Goal: Task Accomplishment & Management: Manage account settings

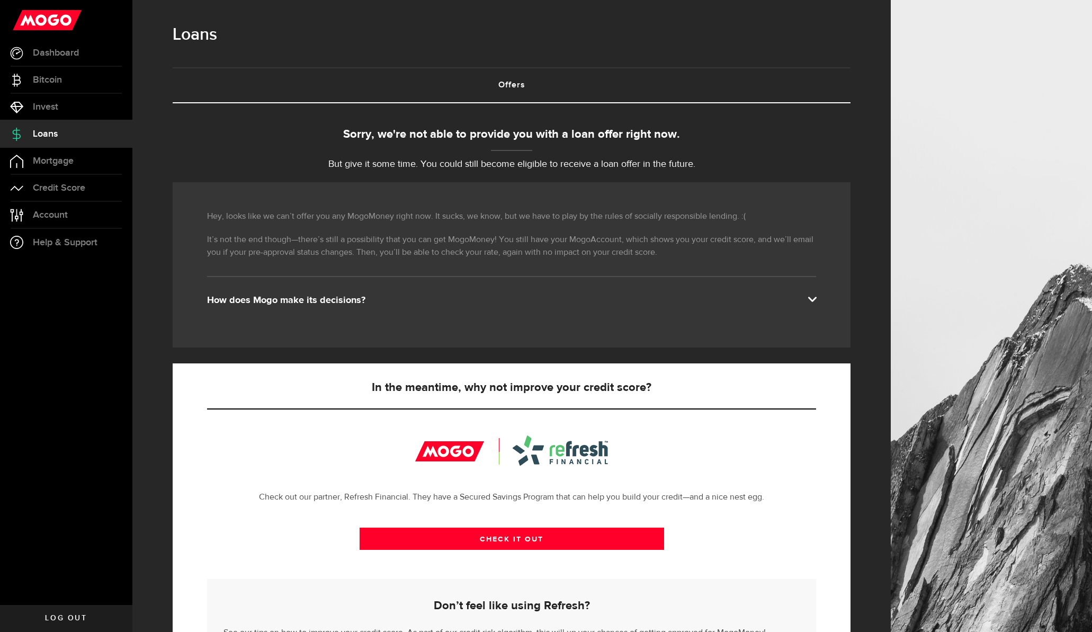
click at [347, 303] on div "How does Mogo make its decisions?" at bounding box center [511, 300] width 609 height 13
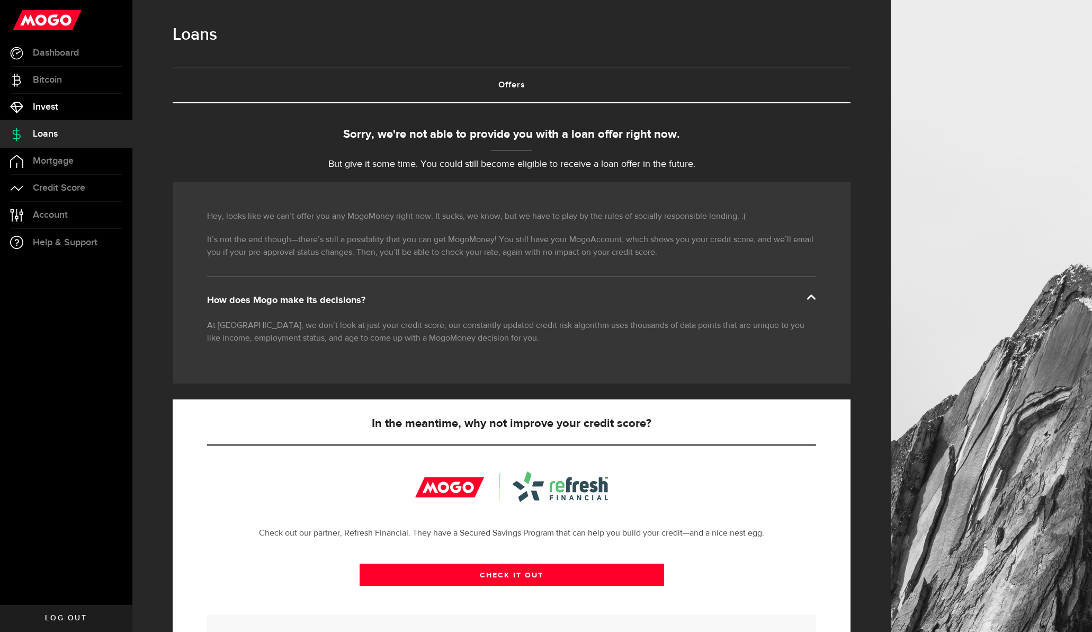
click at [61, 105] on link "Invest" at bounding box center [66, 107] width 132 height 26
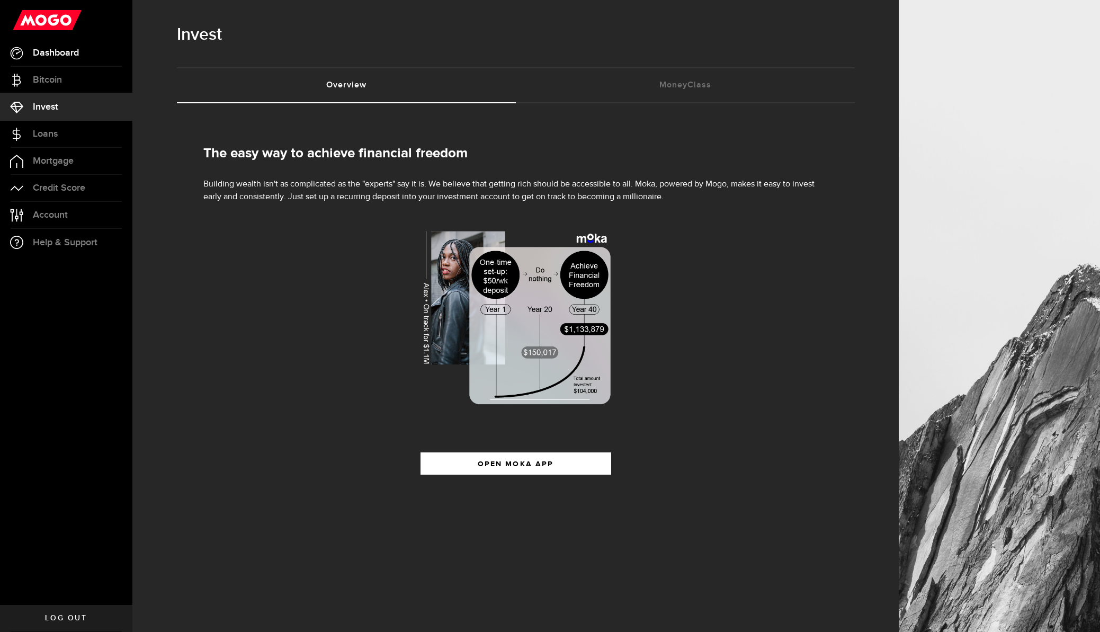
click at [74, 52] on span "Dashboard" at bounding box center [56, 53] width 46 height 10
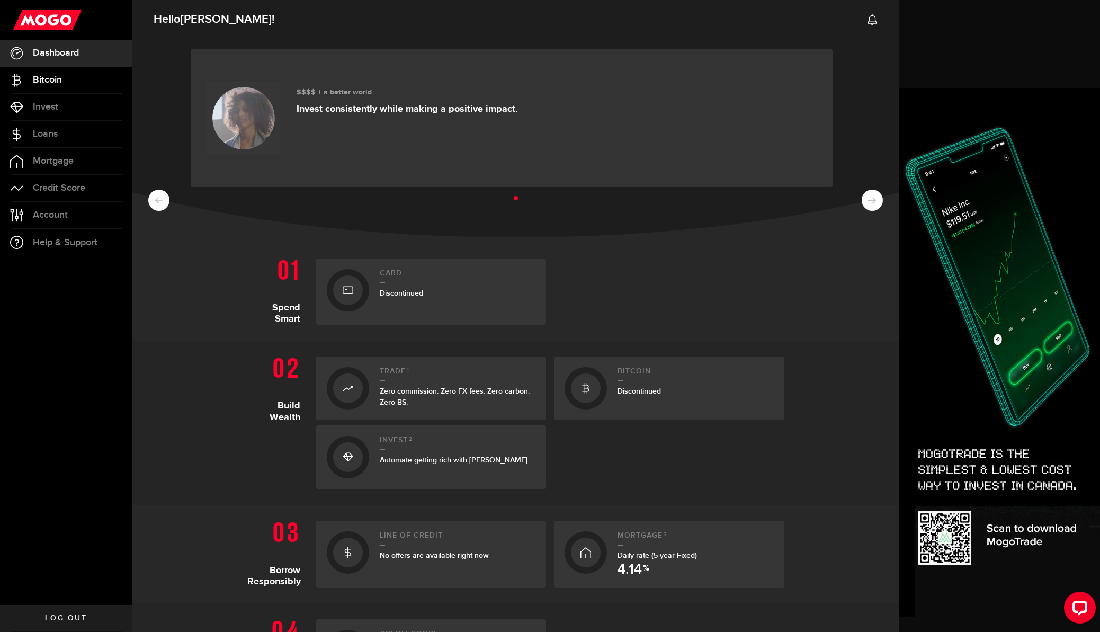
click at [82, 80] on link "Bitcoin" at bounding box center [66, 80] width 132 height 26
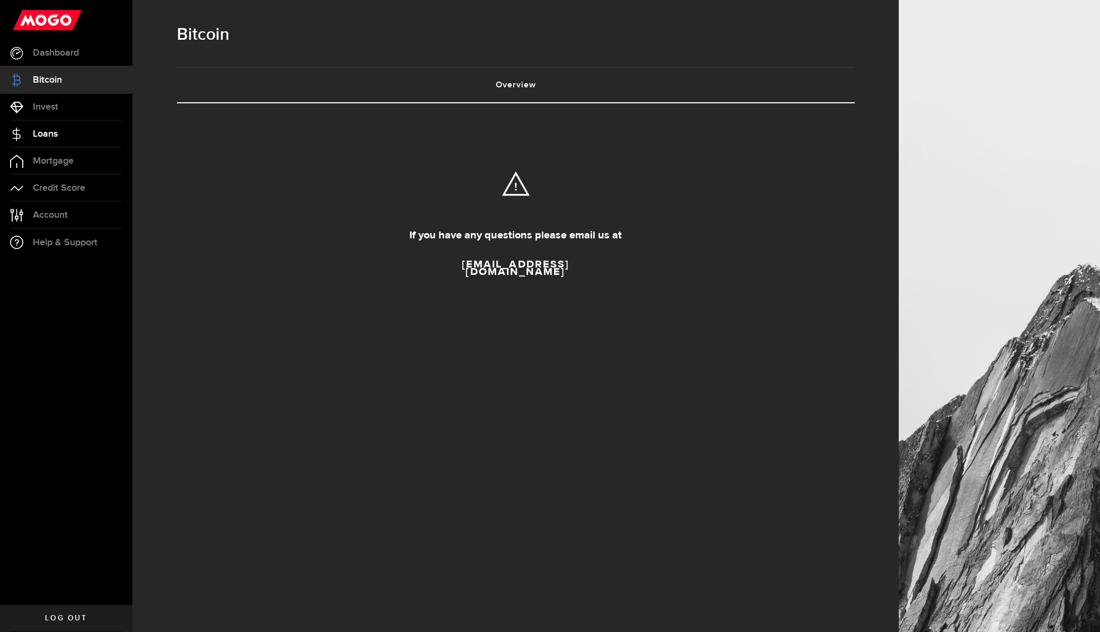
click at [88, 132] on link "Loans" at bounding box center [66, 134] width 132 height 26
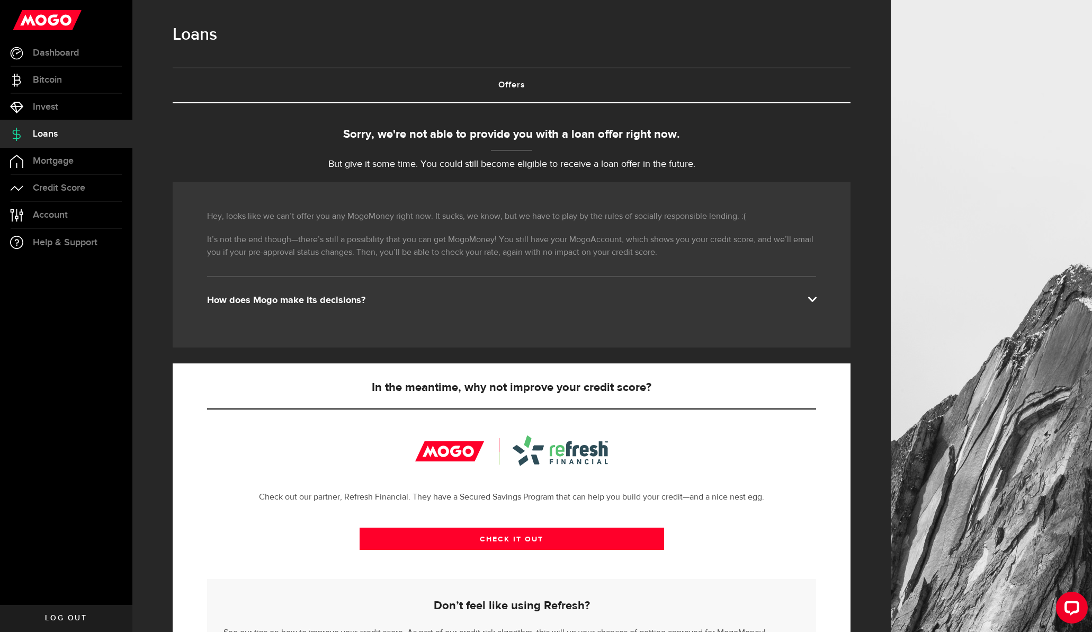
click at [473, 77] on link "Offers (requires attention)" at bounding box center [512, 85] width 678 height 34
drag, startPoint x: 510, startPoint y: 86, endPoint x: 504, endPoint y: 88, distance: 6.0
click at [510, 86] on link "Offers (requires attention)" at bounding box center [512, 85] width 678 height 34
click at [1078, 607] on div "Open LiveChat chat widget" at bounding box center [1072, 607] width 18 height 18
click at [863, 378] on section "Pending Loan Offer What’s your fave song? Play it and pretend that’s our hold m…" at bounding box center [511, 400] width 727 height 595
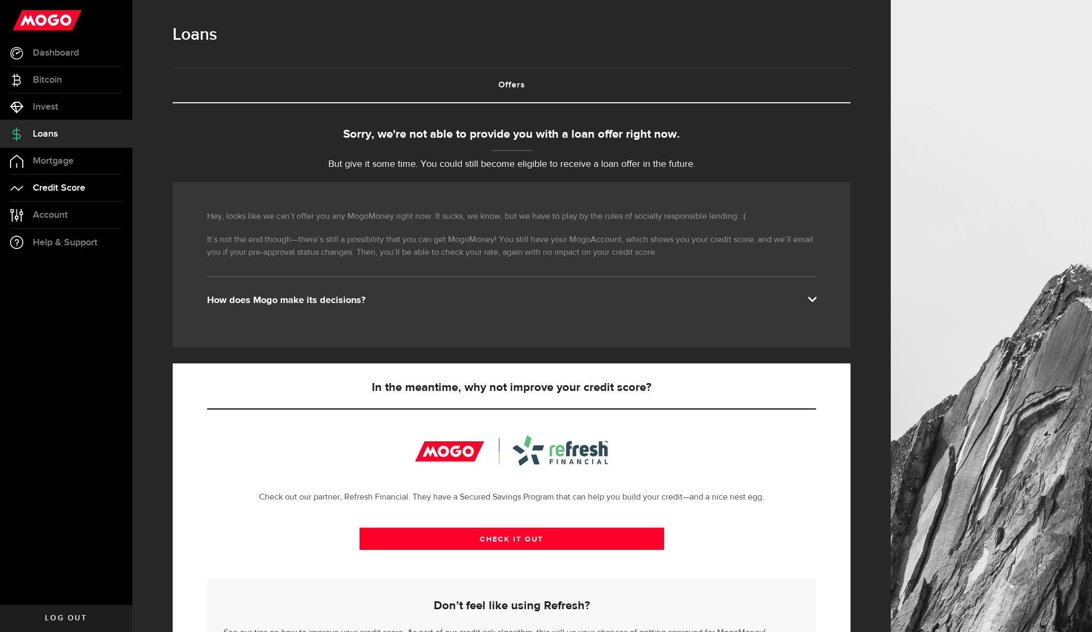
click at [35, 187] on span "Credit Score" at bounding box center [59, 188] width 52 height 10
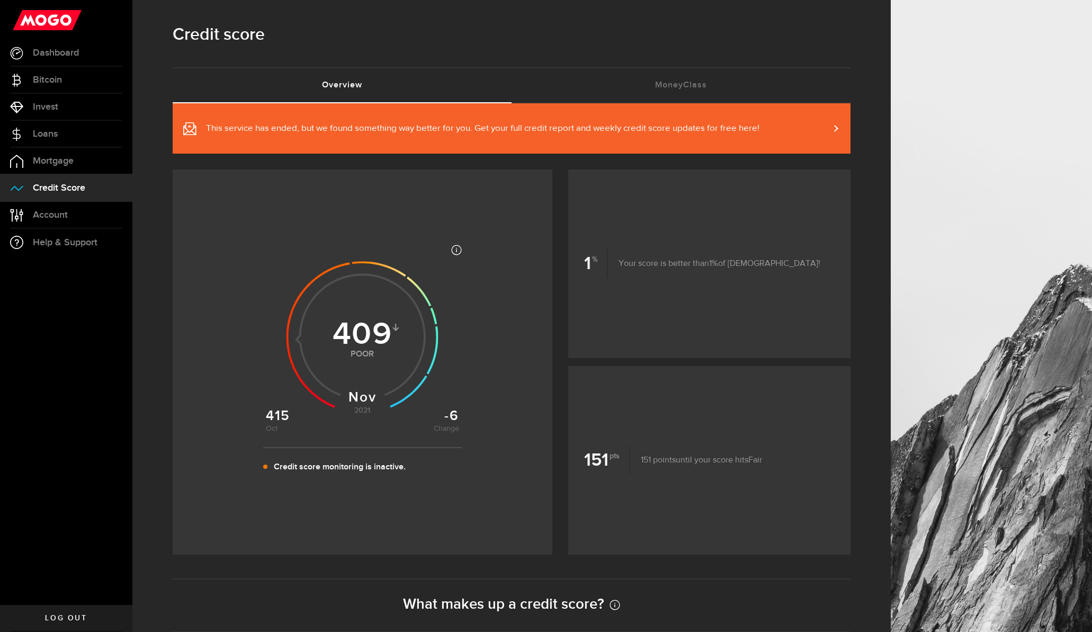
click at [752, 127] on span "This service has ended, but we found something way better for you. Get your ful…" at bounding box center [483, 128] width 554 height 13
click at [57, 126] on link "Loans" at bounding box center [66, 134] width 132 height 26
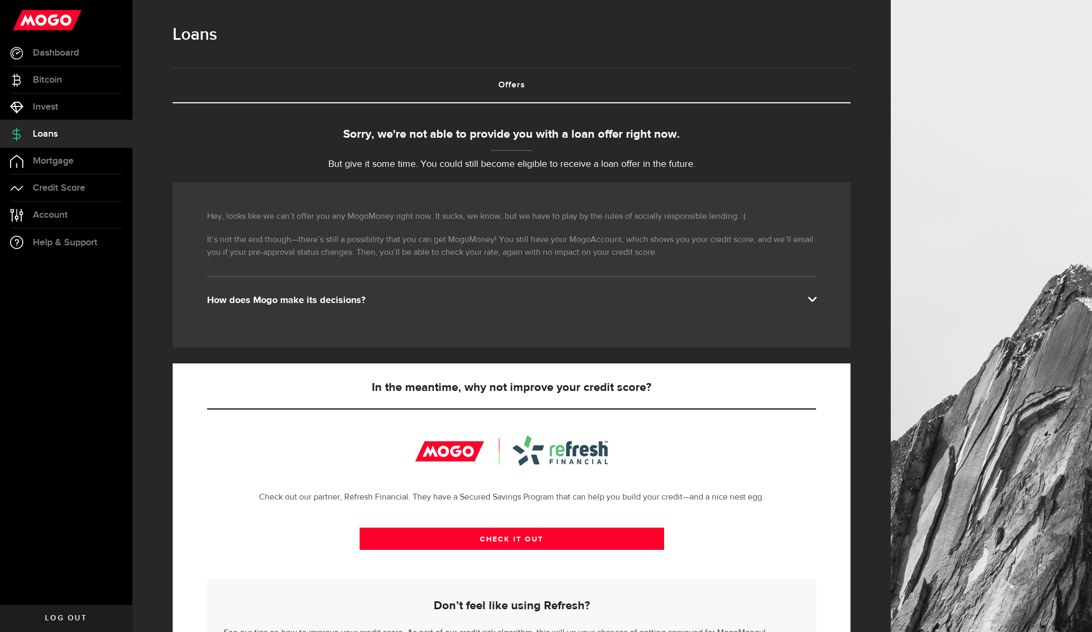
click at [613, 345] on div "Hey, looks like we can’t offer you any MogoMoney right now. It sucks, we know, …" at bounding box center [512, 264] width 678 height 165
click at [611, 349] on div "Hey, looks like we can’t offer you any MogoMoney right now. It sucks, we know, …" at bounding box center [512, 272] width 694 height 181
click at [669, 350] on div "Hey, looks like we can’t offer you any MogoMoney right now. It sucks, we know, …" at bounding box center [512, 272] width 694 height 181
click at [499, 67] on ul "Offers (requires attention)" at bounding box center [512, 85] width 678 height 36
click at [84, 618] on span "Log out" at bounding box center [66, 618] width 42 height 7
